Goal: Transaction & Acquisition: Purchase product/service

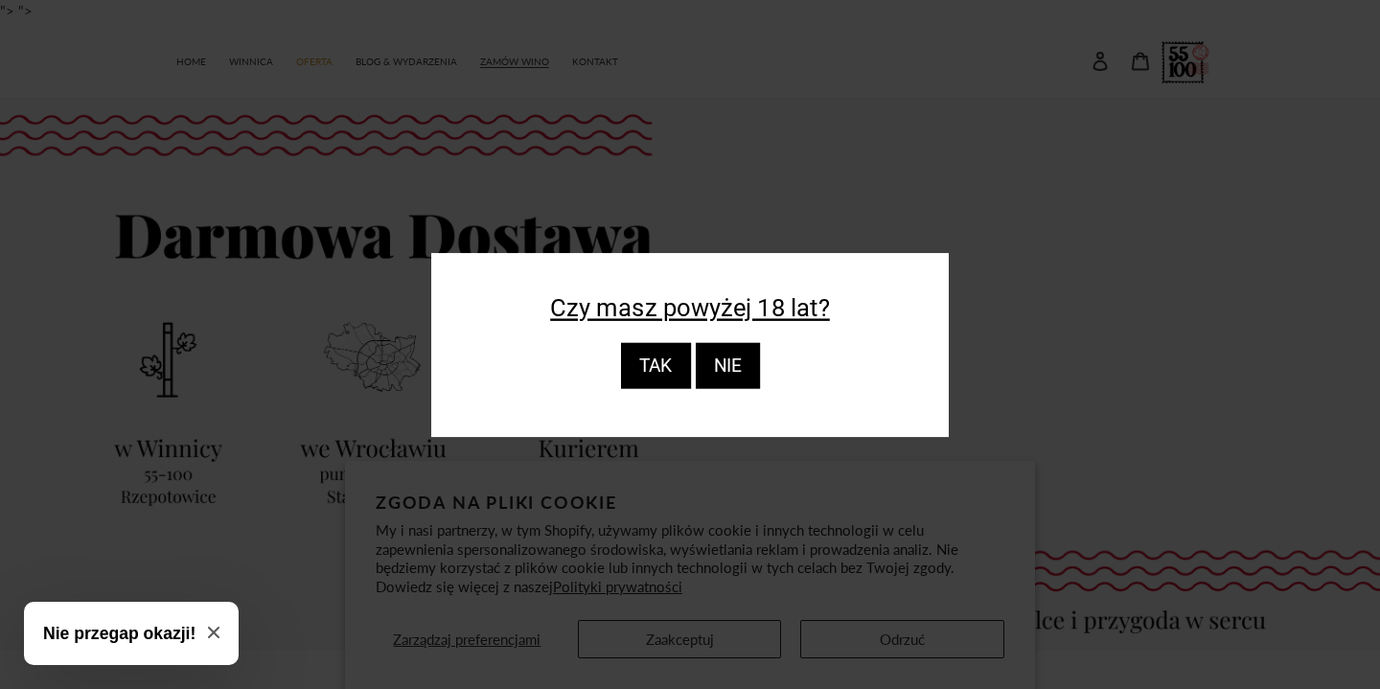
click at [666, 363] on div "TAK" at bounding box center [655, 366] width 70 height 46
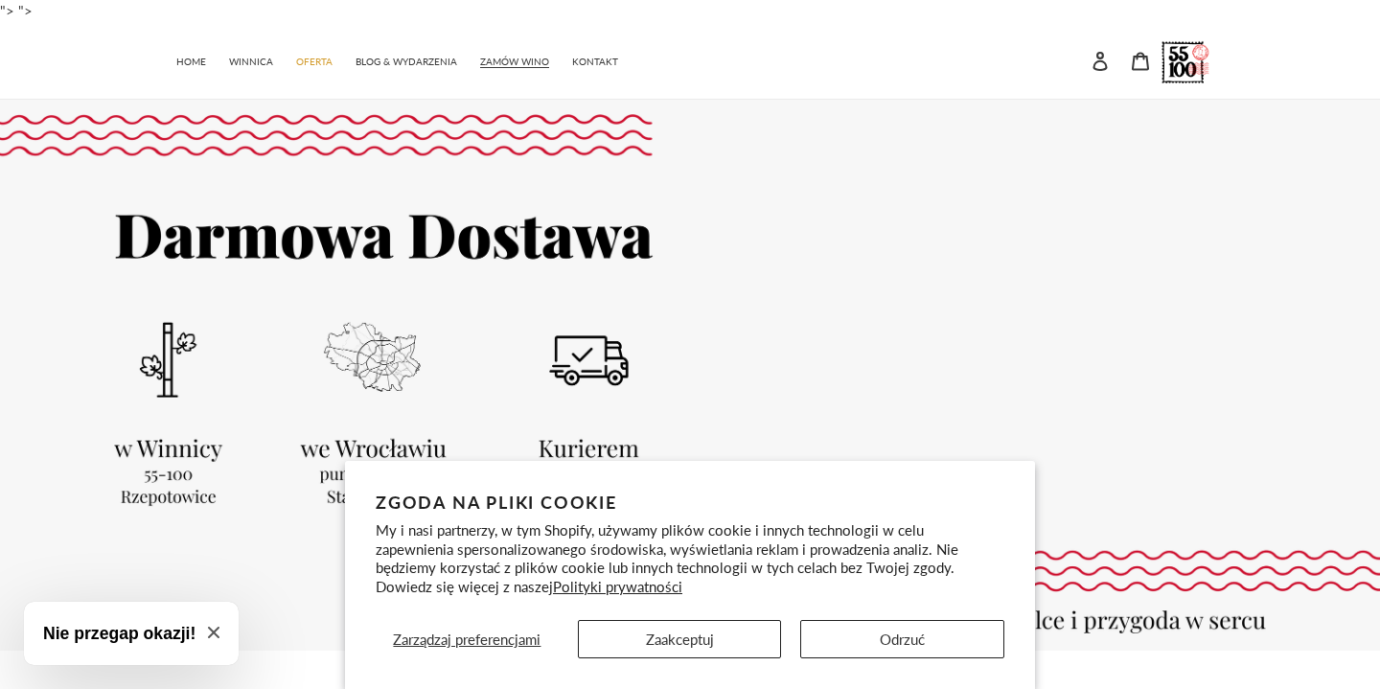
scroll to position [39, 0]
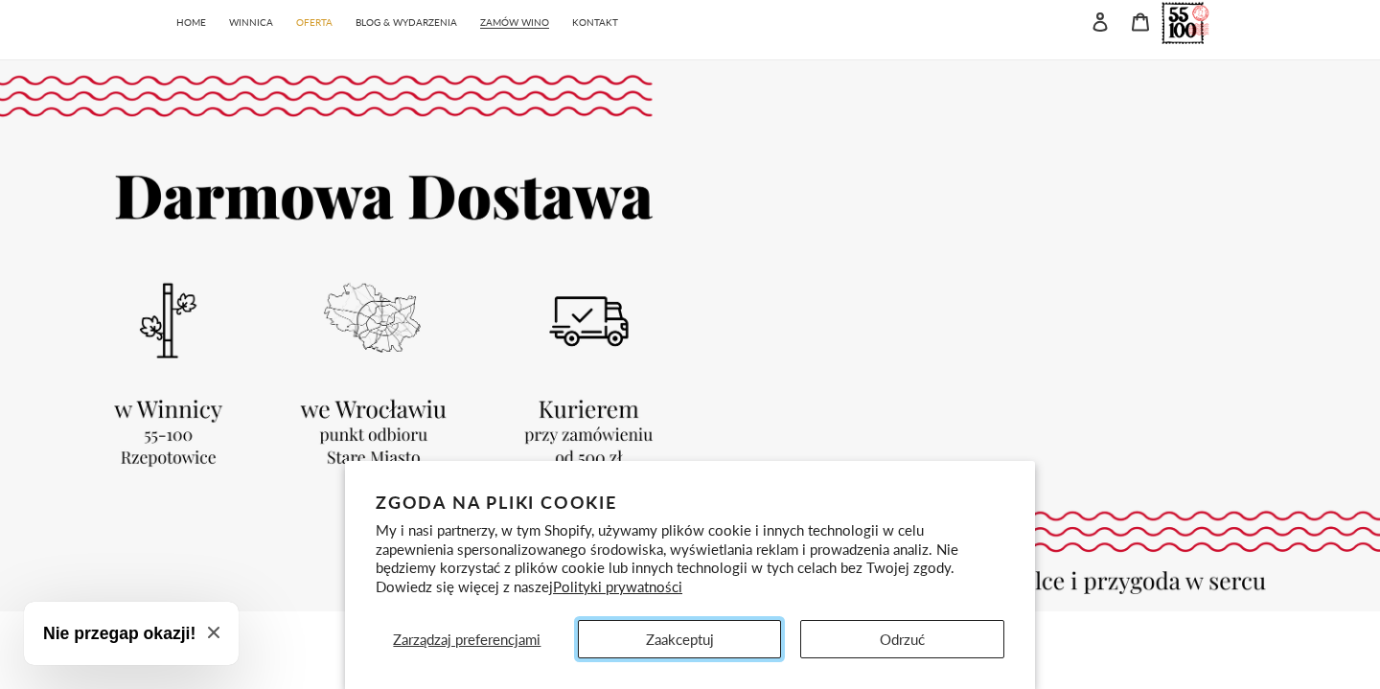
click at [705, 632] on button "Zaakceptuj" at bounding box center [680, 639] width 204 height 38
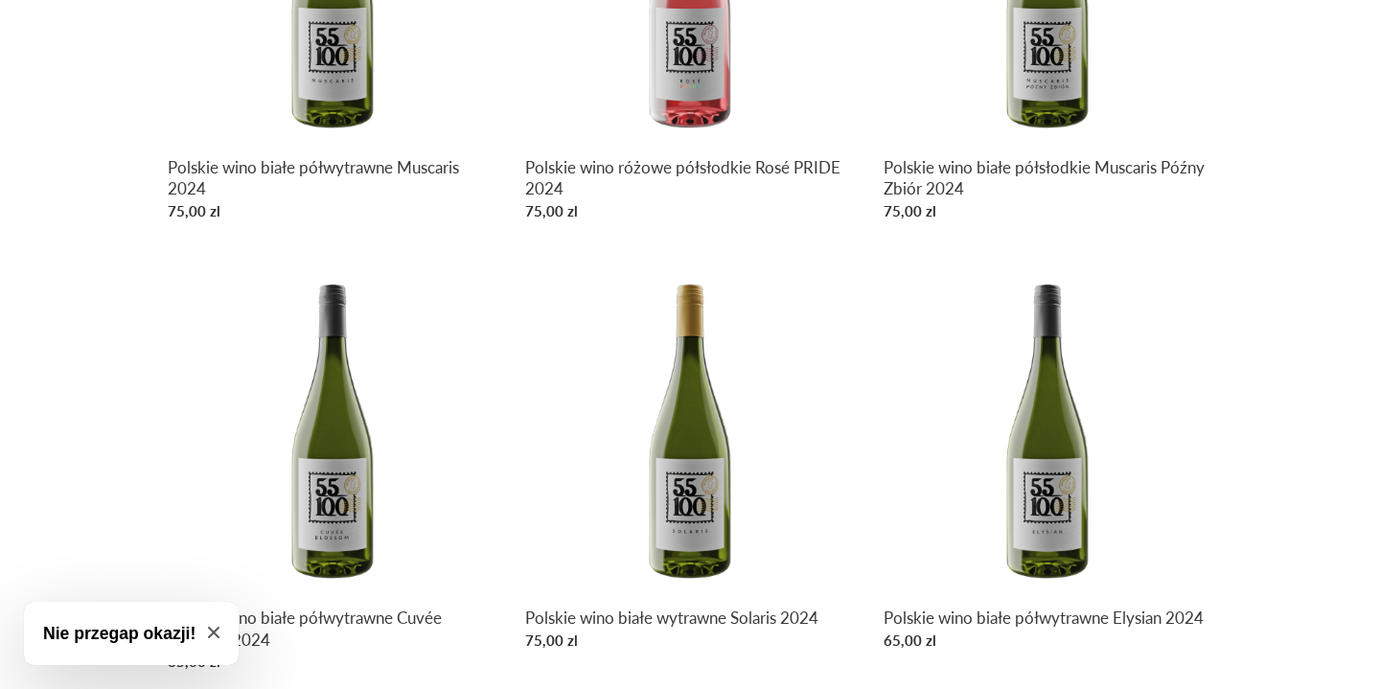
scroll to position [1159, 0]
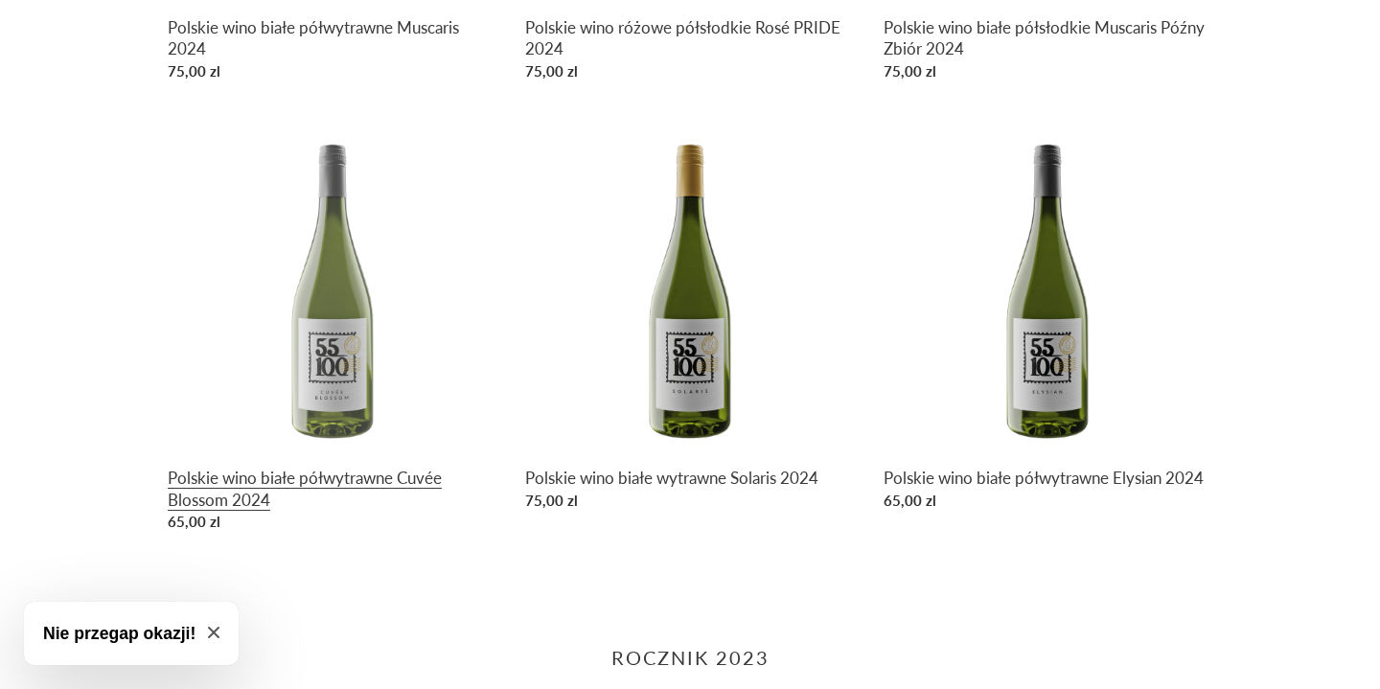
click at [339, 479] on link "Polskie wino białe półwytrawne Cuvée Blossom 2024" at bounding box center [332, 331] width 329 height 417
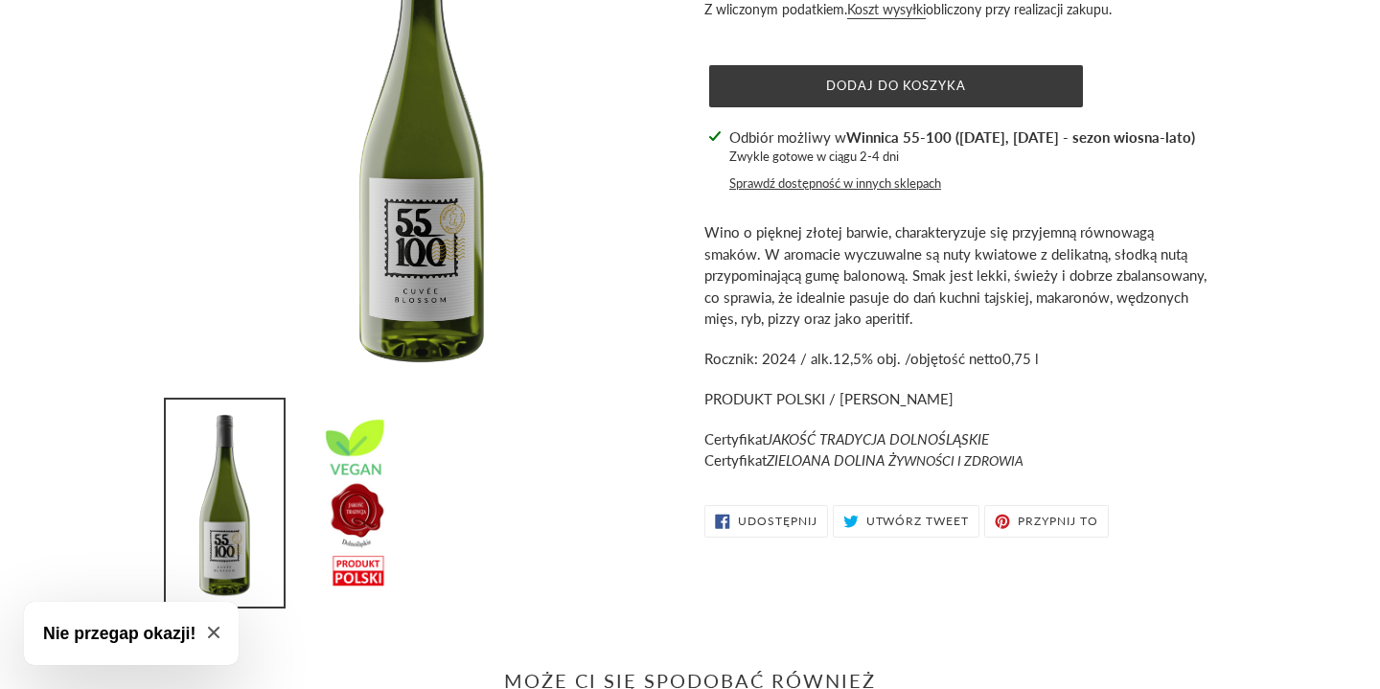
scroll to position [258, 0]
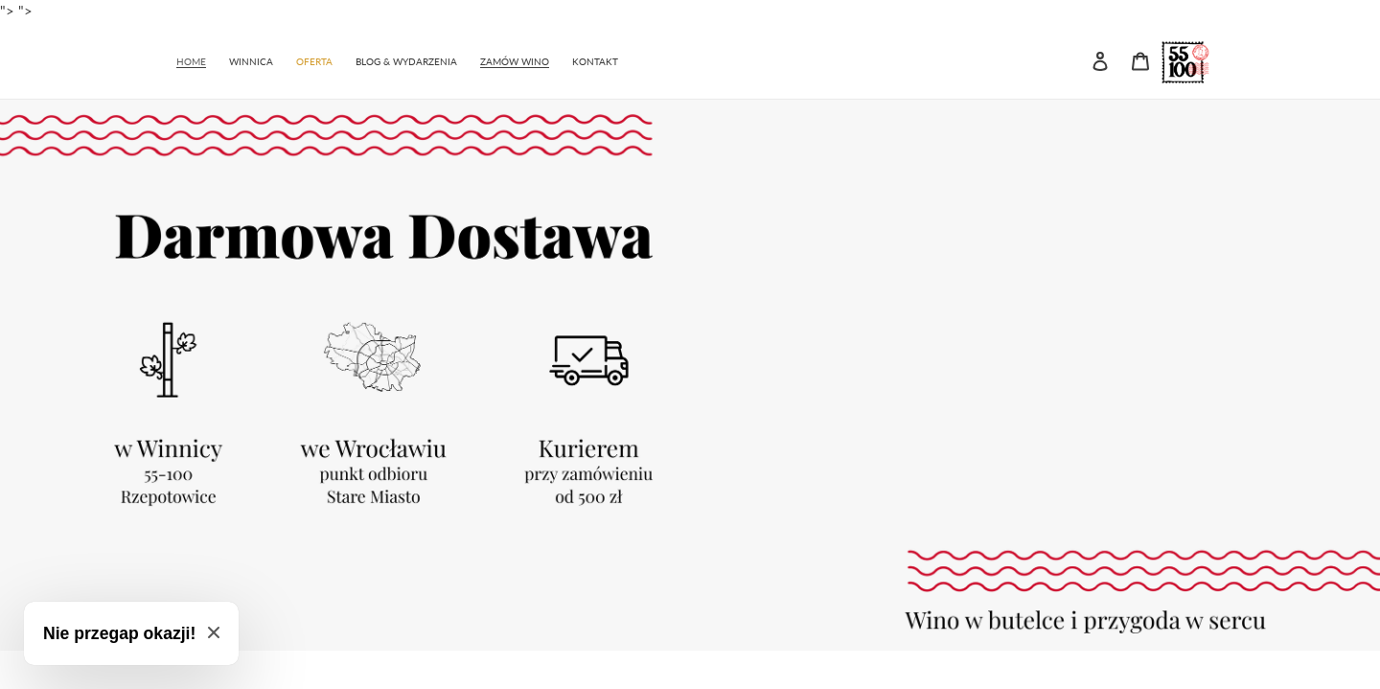
click at [204, 58] on span "HOME" at bounding box center [191, 62] width 30 height 12
